Goal: Transaction & Acquisition: Purchase product/service

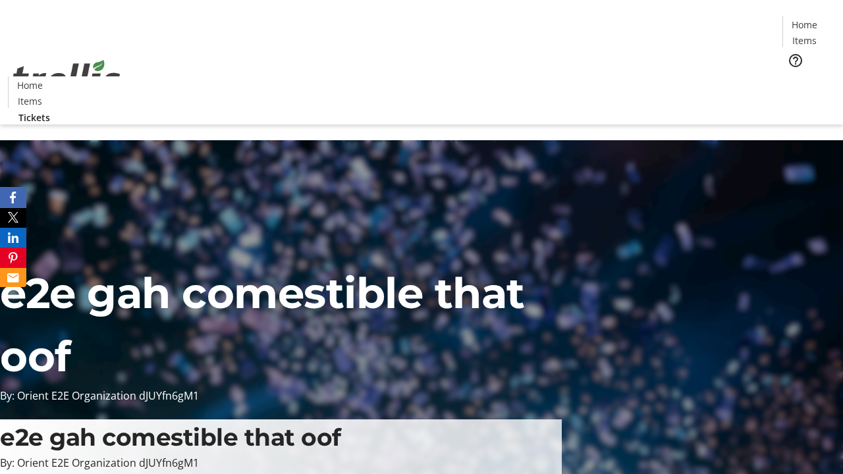
click at [793, 76] on span "Tickets" at bounding box center [809, 83] width 32 height 14
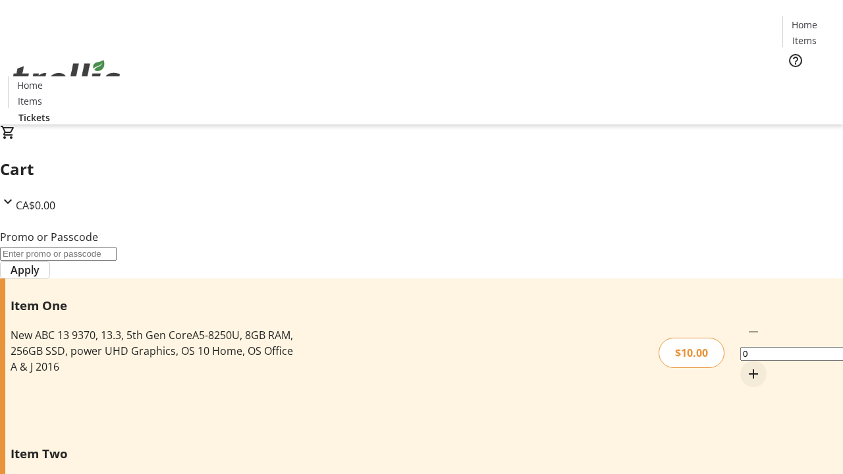
click at [746, 366] on mat-icon "Increment by one" at bounding box center [754, 374] width 16 height 16
type input "1"
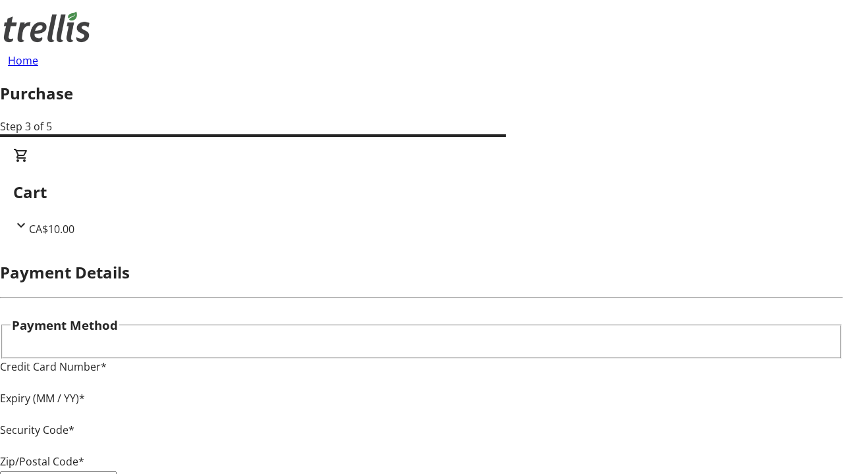
type input "V1Y 0C2"
